Goal: Task Accomplishment & Management: Complete application form

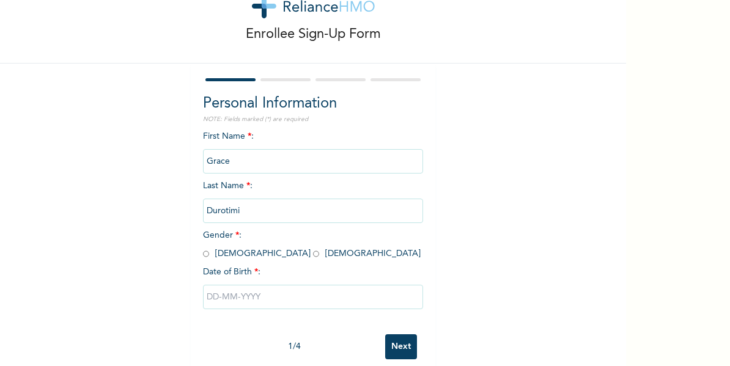
scroll to position [64, 0]
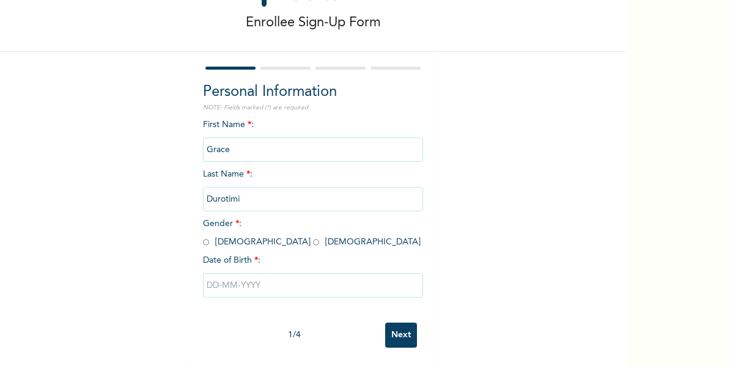
click at [313, 237] on input "radio" at bounding box center [316, 243] width 6 height 12
radio input "true"
click at [243, 277] on input "text" at bounding box center [313, 285] width 220 height 24
select select "8"
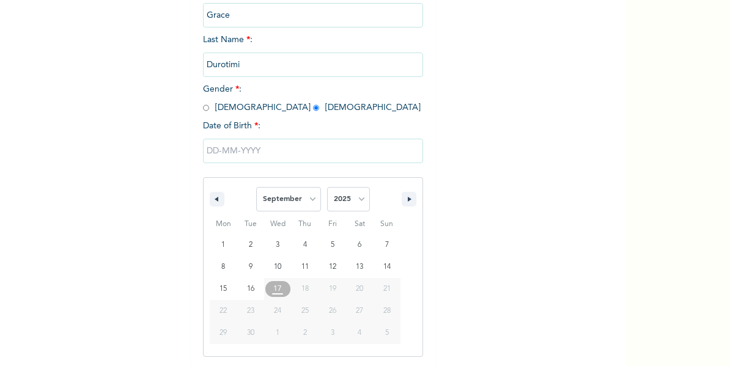
scroll to position [189, 0]
click at [355, 201] on select "2025 2024 2023 2022 2021 2020 2019 2018 2017 2016 2015 2014 2013 2012 2011 2010…" at bounding box center [348, 198] width 43 height 24
select select "1996"
click at [327, 187] on select "2025 2024 2023 2022 2021 2020 2019 2018 2017 2016 2015 2014 2013 2012 2011 2010…" at bounding box center [348, 198] width 43 height 24
click at [301, 207] on select "January February March April May June July August September October November De…" at bounding box center [288, 198] width 65 height 24
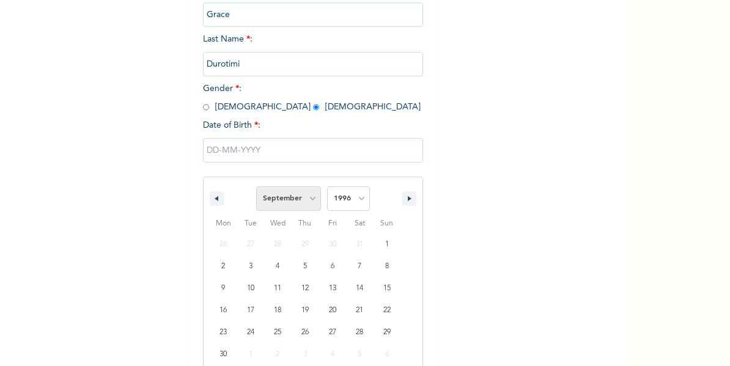
select select "2"
click at [256, 187] on select "January February March April May June July August September October November De…" at bounding box center [288, 198] width 65 height 24
type input "[DATE]"
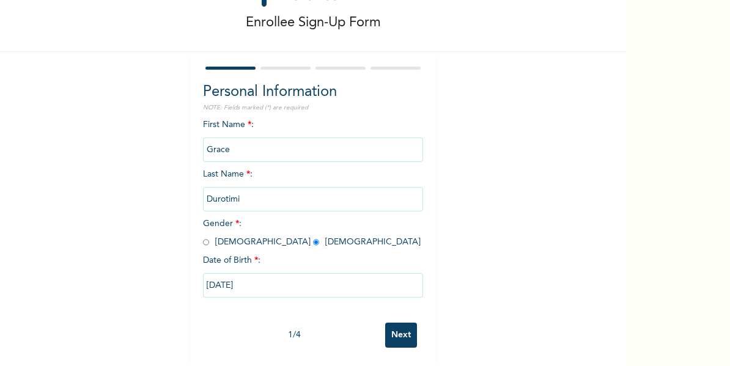
scroll to position [64, 0]
click at [395, 326] on input "Next" at bounding box center [401, 335] width 32 height 25
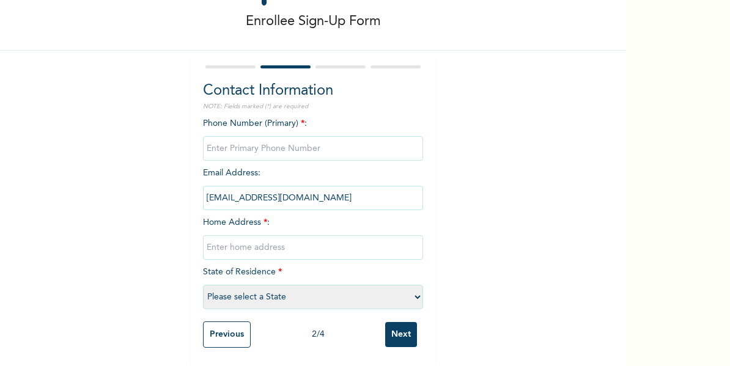
click at [256, 141] on input "phone" at bounding box center [313, 148] width 220 height 24
type input "08166684171"
type input "35 IKEOLUWA CRESCENT OBAWOLE IJU [GEOGRAPHIC_DATA]"
select select "25"
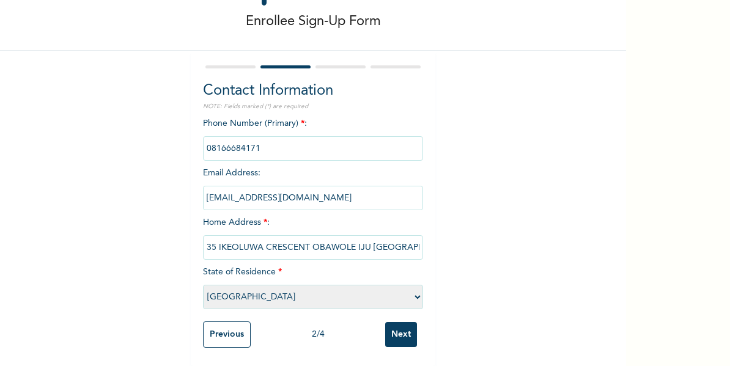
click at [228, 241] on input "35 IKEOLUWA CRESCENT OBAWOLE IJU [GEOGRAPHIC_DATA]" at bounding box center [313, 247] width 220 height 24
type input "35 IKE-OLUWA CRESCENT OBAWOLE IJU [GEOGRAPHIC_DATA]"
click at [259, 291] on select "Please select a State [PERSON_NAME] (FCT) [PERSON_NAME] Ibom [GEOGRAPHIC_DATA] …" at bounding box center [313, 297] width 220 height 24
click at [203, 285] on select "Please select a State [PERSON_NAME] (FCT) [PERSON_NAME] Ibom [GEOGRAPHIC_DATA] …" at bounding box center [313, 297] width 220 height 24
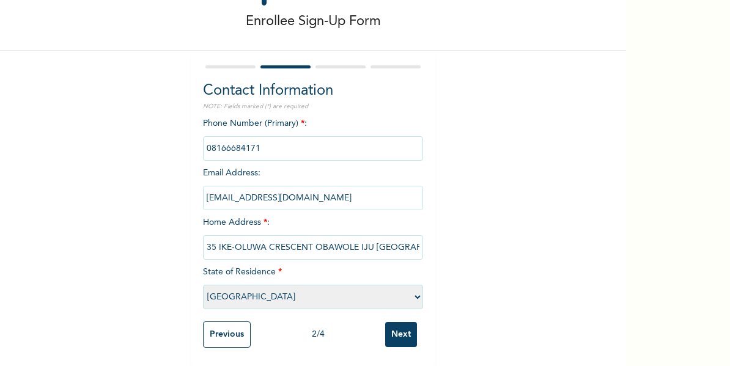
click at [394, 324] on input "Next" at bounding box center [401, 334] width 32 height 25
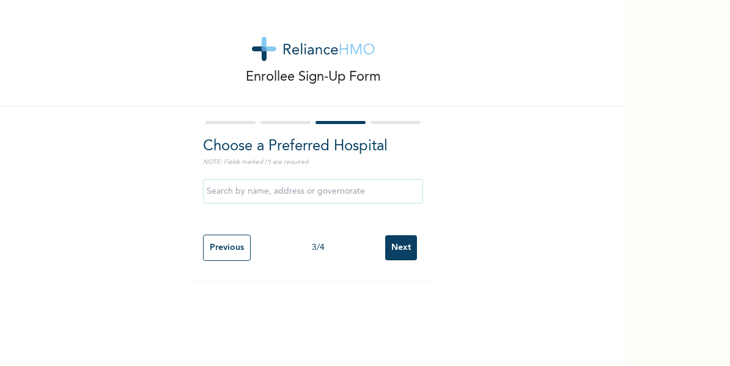
scroll to position [0, 0]
click at [274, 196] on input "text" at bounding box center [313, 191] width 220 height 24
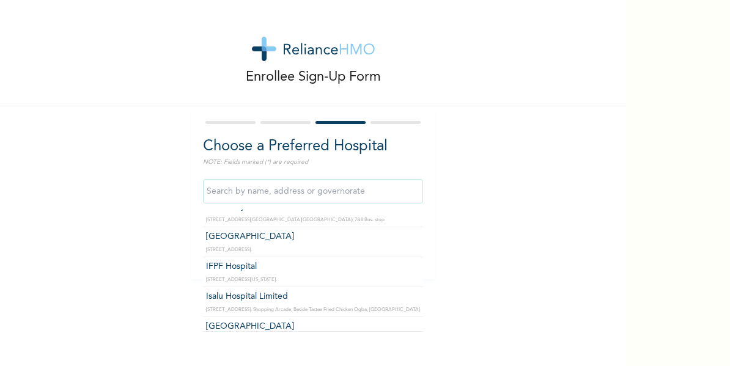
scroll to position [917, 0]
type input "Isalu Hospital Limited"
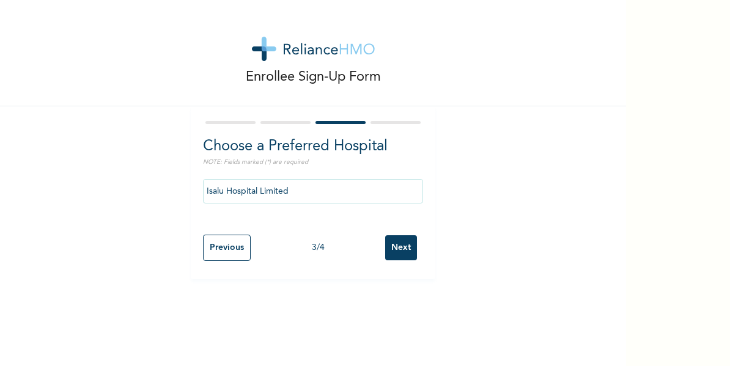
click at [395, 247] on input "Next" at bounding box center [401, 247] width 32 height 25
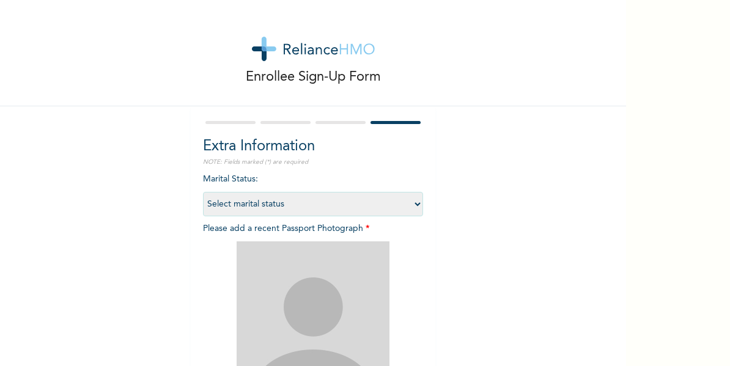
click at [287, 208] on select "Select marital status [DEMOGRAPHIC_DATA] Married [DEMOGRAPHIC_DATA] Widow/[DEMO…" at bounding box center [313, 204] width 220 height 24
select select "1"
click at [203, 192] on select "Select marital status [DEMOGRAPHIC_DATA] Married [DEMOGRAPHIC_DATA] Widow/[DEMO…" at bounding box center [313, 204] width 220 height 24
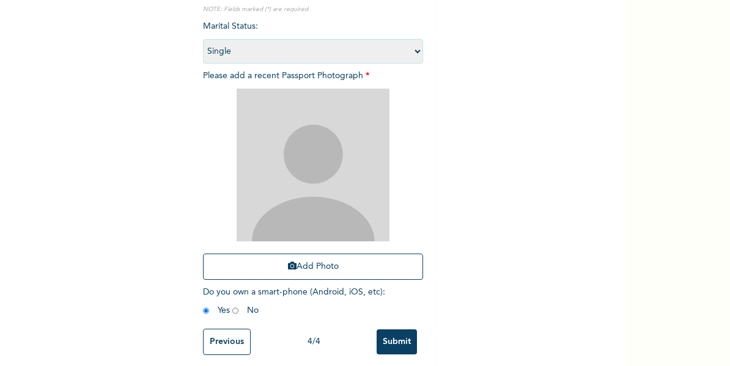
scroll to position [169, 0]
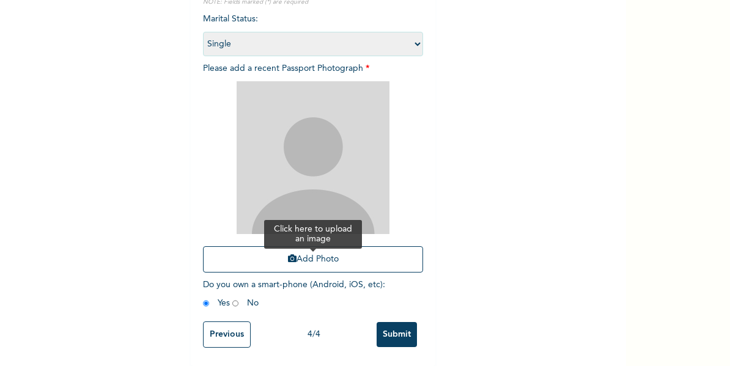
click at [299, 254] on button "Add Photo" at bounding box center [313, 259] width 220 height 26
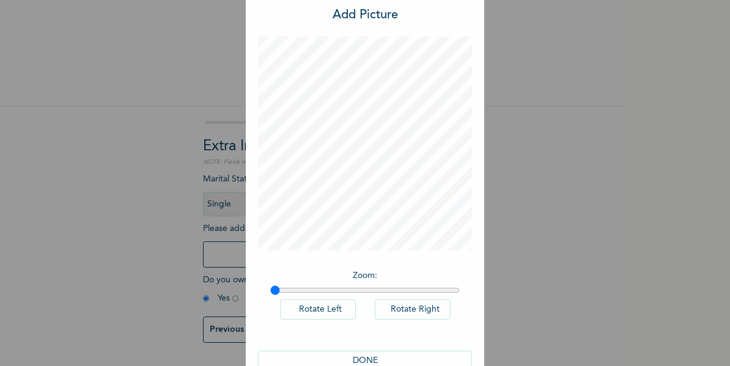
scroll to position [61, 0]
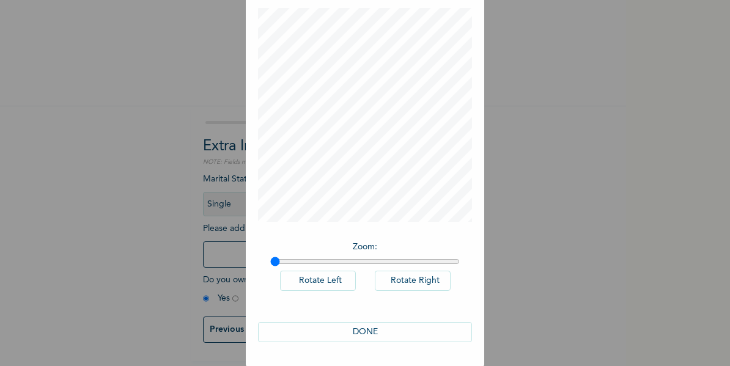
click at [355, 329] on button "DONE" at bounding box center [365, 332] width 214 height 20
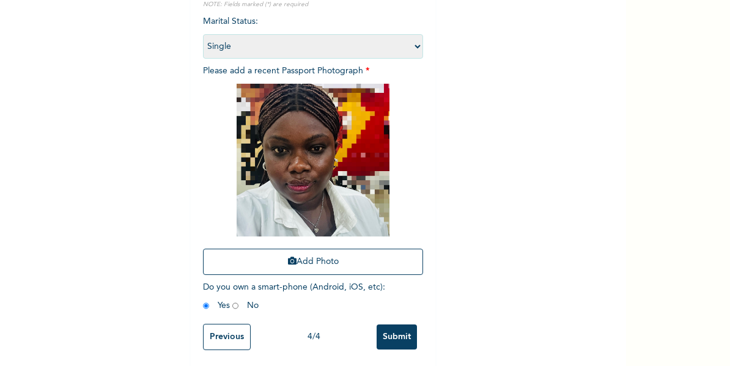
scroll to position [169, 0]
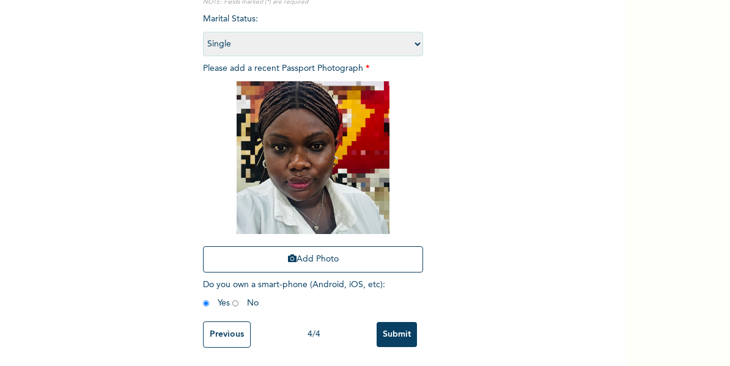
click at [390, 327] on input "Submit" at bounding box center [396, 334] width 40 height 25
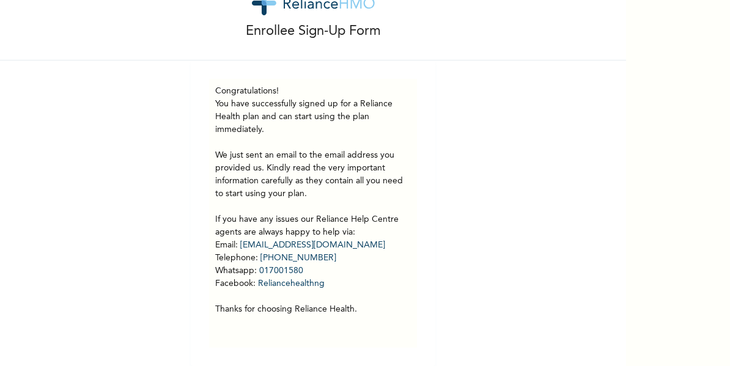
scroll to position [0, 0]
